Goal: Task Accomplishment & Management: Use online tool/utility

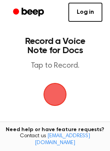
click at [55, 93] on span "button" at bounding box center [55, 94] width 23 height 23
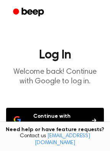
click at [55, 117] on button "Continue with Google" at bounding box center [55, 120] width 98 height 25
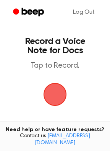
click at [54, 98] on span "button" at bounding box center [55, 94] width 25 height 25
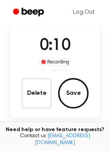
scroll to position [51, 0]
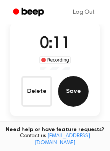
click at [69, 90] on button "Save" at bounding box center [73, 91] width 31 height 31
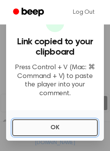
click at [63, 129] on button "OK" at bounding box center [55, 128] width 86 height 17
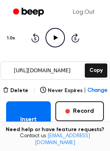
scroll to position [102, 0]
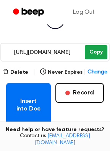
click at [100, 52] on button "Copy" at bounding box center [96, 52] width 23 height 14
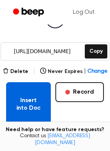
scroll to position [153, 0]
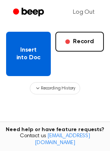
click at [28, 62] on button "Insert into Doc" at bounding box center [28, 54] width 45 height 44
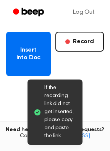
click at [71, 69] on div "Insert into Doc Record" at bounding box center [55, 54] width 98 height 44
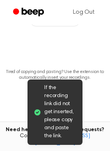
scroll to position [223, 0]
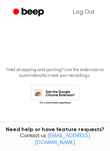
click at [23, 66] on div "Tired of copying and pasting? Use the extension to automatically insert your re…" at bounding box center [55, 83] width 98 height 45
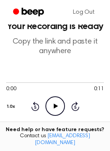
scroll to position [0, 0]
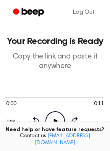
click at [54, 119] on icon at bounding box center [56, 121] width 4 height 5
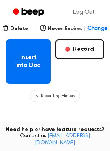
scroll to position [172, 0]
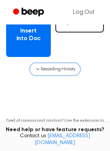
click at [39, 68] on icon "button" at bounding box center [38, 69] width 6 height 6
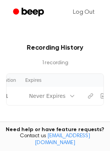
scroll to position [0, 75]
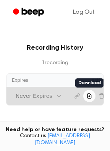
click at [87, 94] on icon "Download recording" at bounding box center [90, 96] width 6 height 6
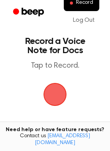
click at [53, 92] on span "button" at bounding box center [55, 94] width 23 height 23
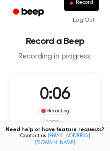
click at [57, 121] on html "Record Log Out Record a Beep Recording in progress. 0:06 Recording no mic Delet…" at bounding box center [55, 149] width 110 height 299
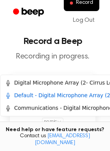
click at [58, 121] on html "Record Log Out Record a Beep Recording in progress. 0:11 Recording no mic Delet…" at bounding box center [55, 149] width 110 height 299
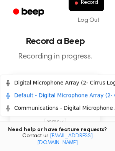
click at [58, 121] on html "Record Log Out Record a Beep Recording in progress. 0:12 Recording no mic Delet…" at bounding box center [57, 149] width 115 height 299
click at [46, 81] on div "Digital Microphone Array (2- Cirrus Logic High Definition Audio)" at bounding box center [92, 83] width 175 height 8
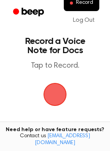
click at [54, 98] on span "button" at bounding box center [55, 94] width 43 height 43
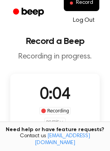
click at [89, 16] on link "Log Out" at bounding box center [84, 20] width 37 height 18
